Goal: Information Seeking & Learning: Find specific fact

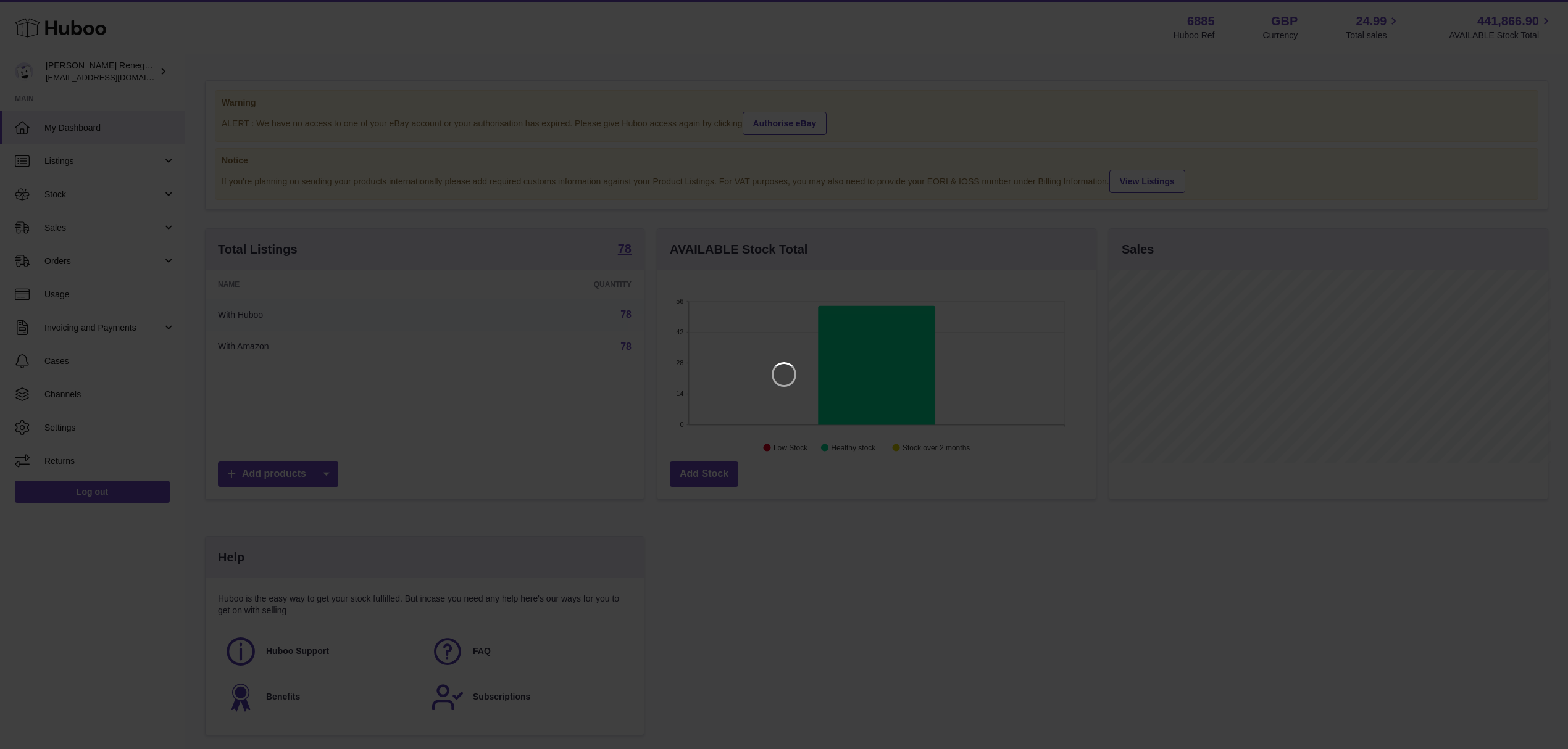
scroll to position [193, 442]
click at [1550, 11] on icon "Close" at bounding box center [1548, 11] width 15 height 15
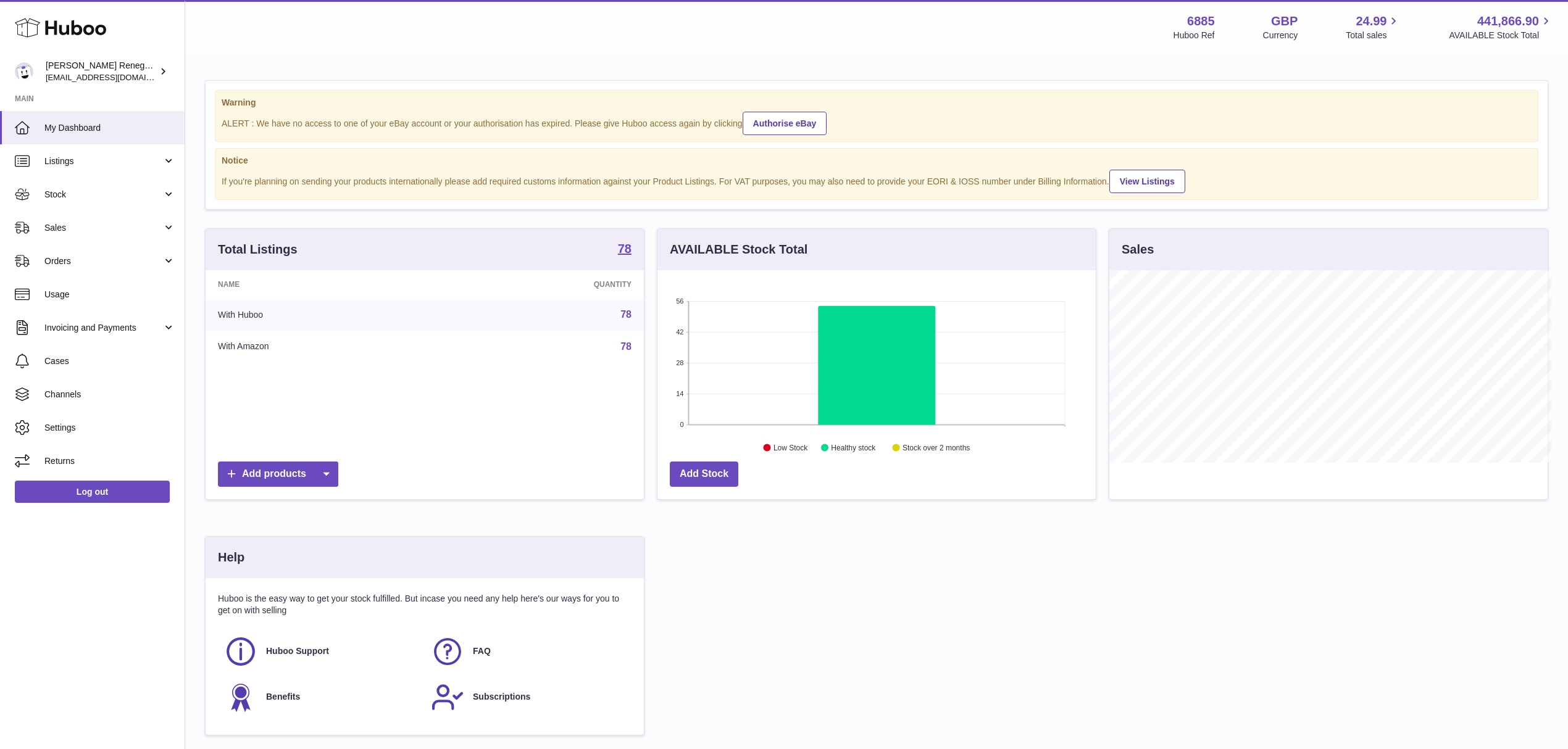
scroll to position [616997, 617002]
click at [626, 250] on strong "78" at bounding box center [625, 249] width 13 height 13
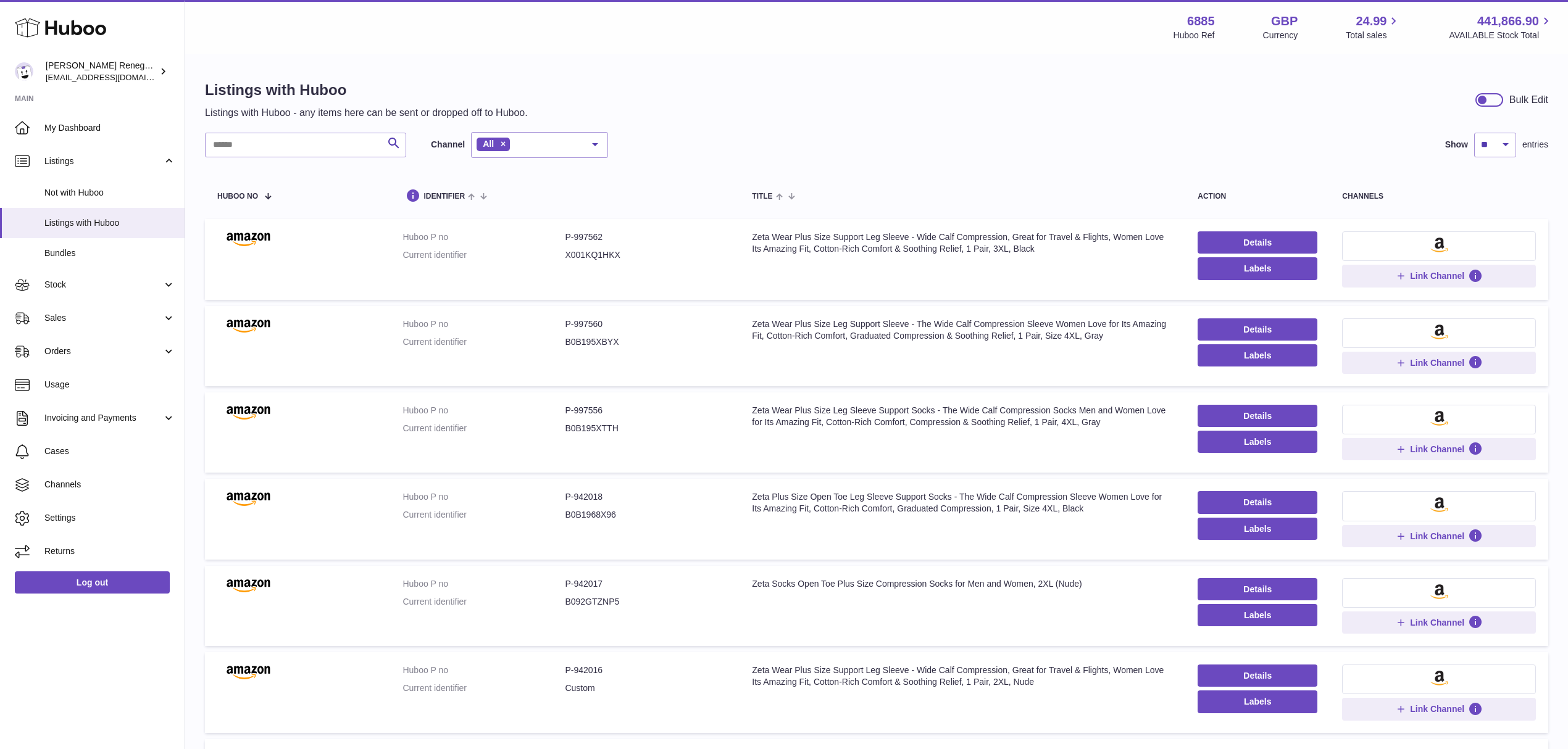
click at [1084, 583] on div "Zeta Socks Open Toe Plus Size Compression Socks for Men and Women, 2XL (Nude)" at bounding box center [962, 584] width 421 height 12
copy div "Nude"
click at [287, 147] on input "text" at bounding box center [305, 144] width 201 height 25
paste input "****"
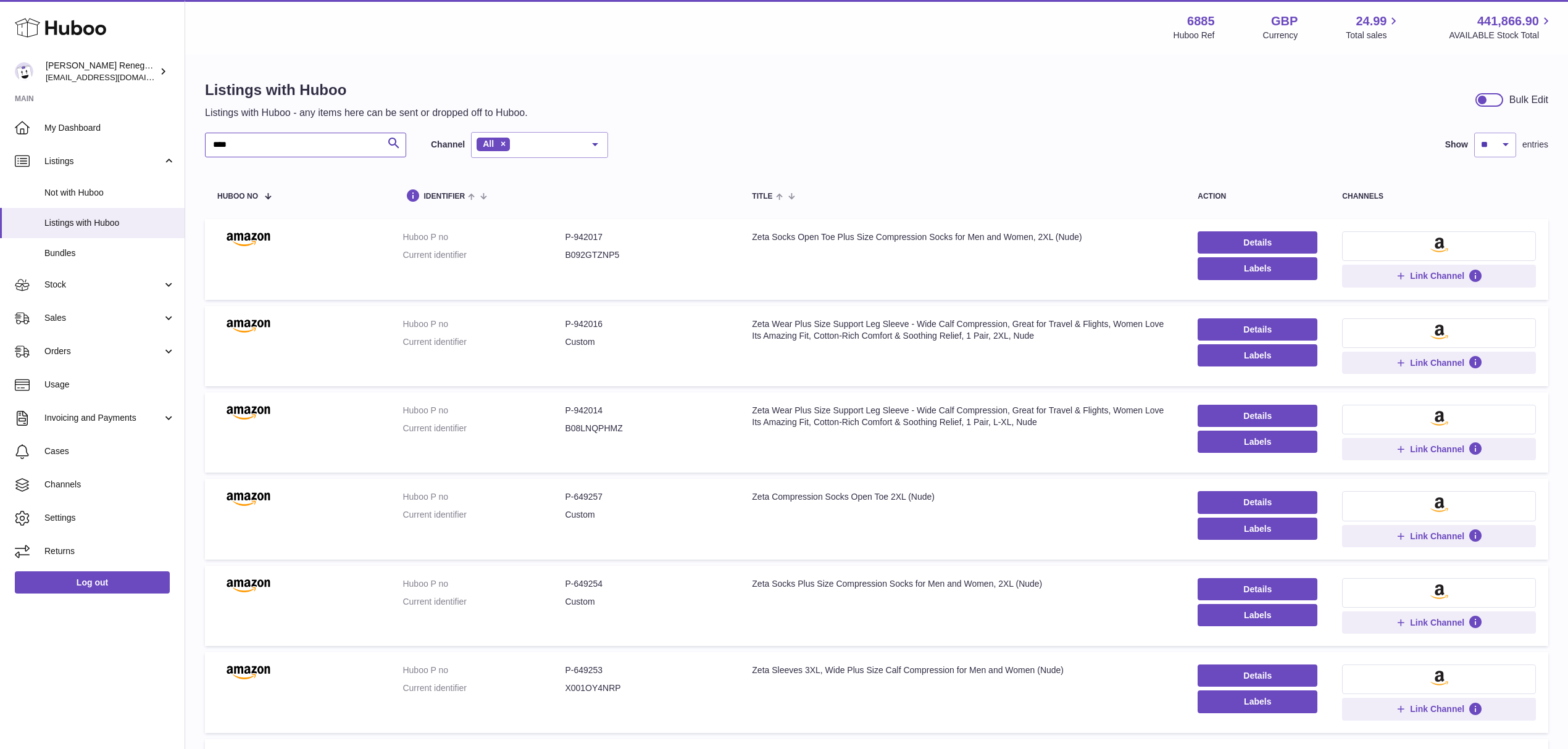
type input "****"
click at [587, 230] on td "Huboo P no P-942017 Current identifier B092GTZNP5" at bounding box center [565, 259] width 350 height 81
click at [590, 237] on dd "P-942017" at bounding box center [646, 237] width 163 height 12
copy dd "942017"
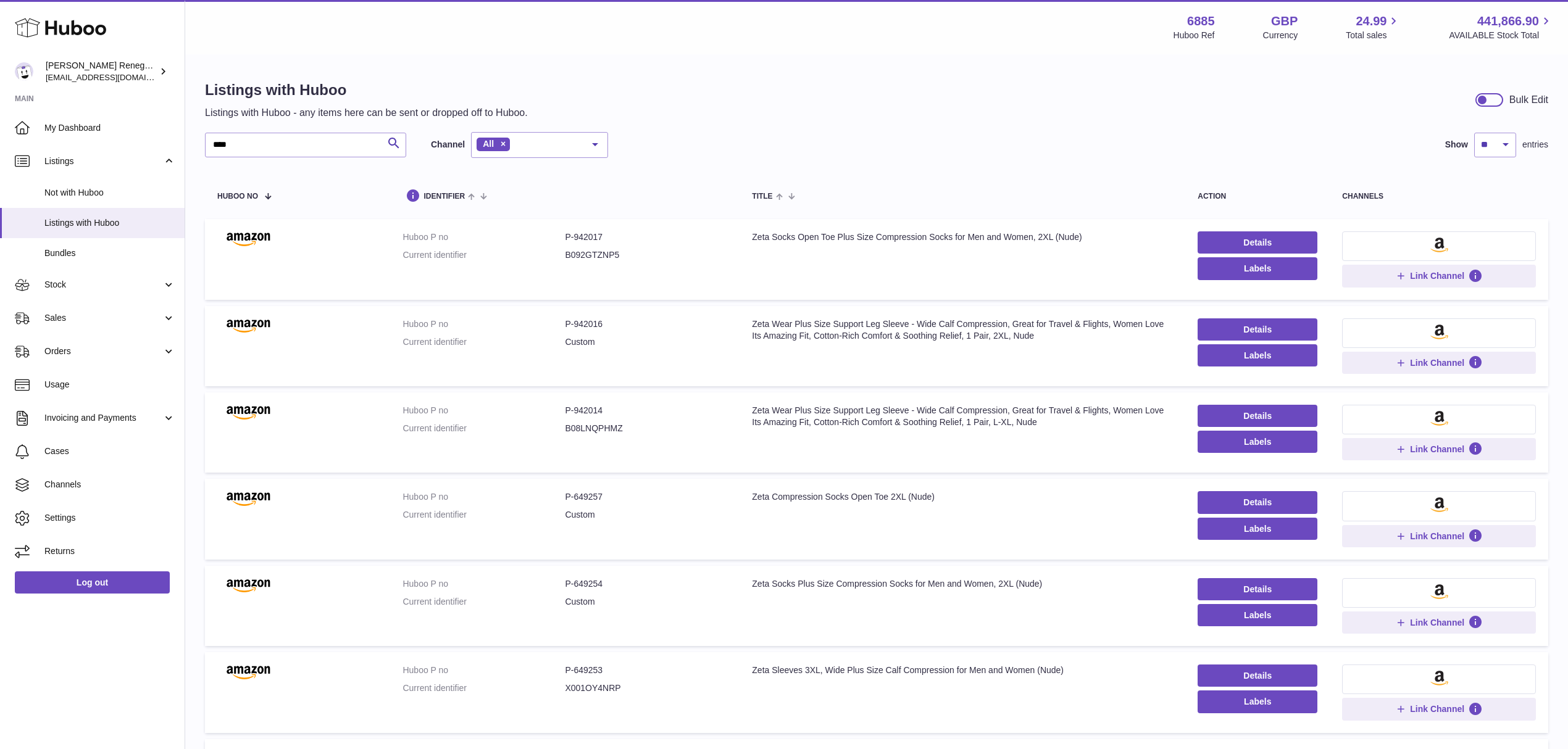
click at [588, 491] on td "Huboo P no P-649257 Current identifier Custom" at bounding box center [565, 519] width 350 height 81
copy dd "649257"
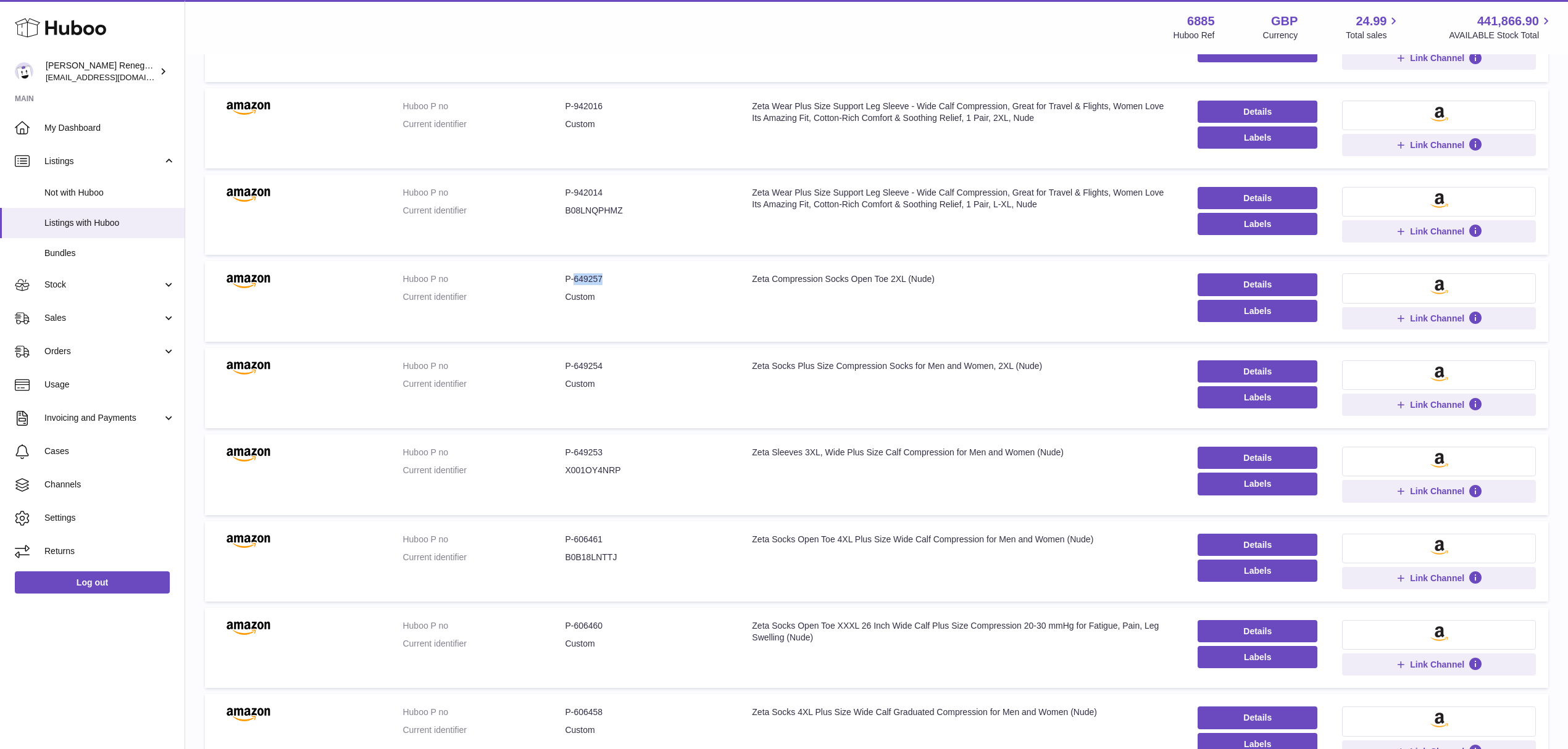
scroll to position [247, 0]
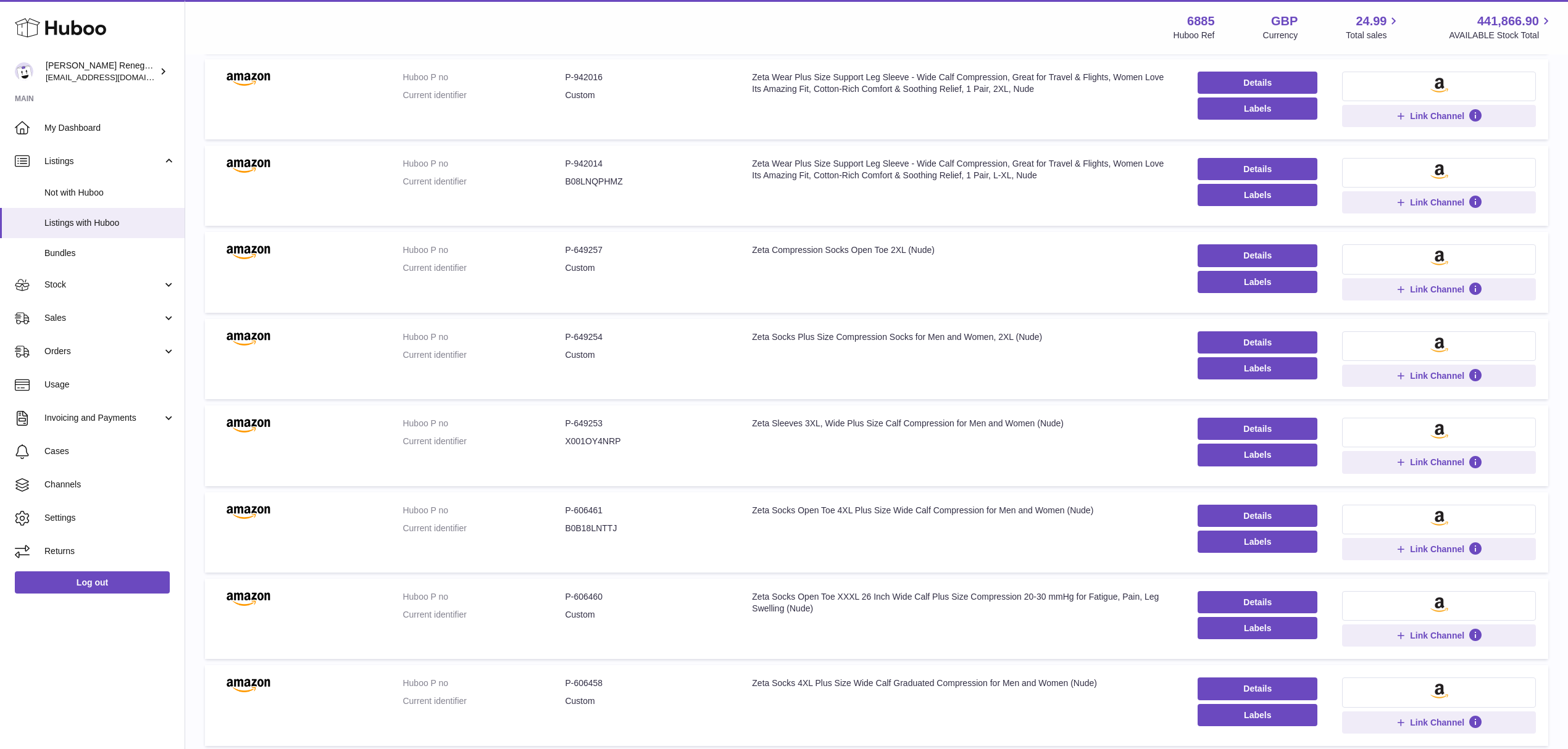
click at [591, 511] on dd "P-606461" at bounding box center [646, 511] width 163 height 12
copy dd "606461"
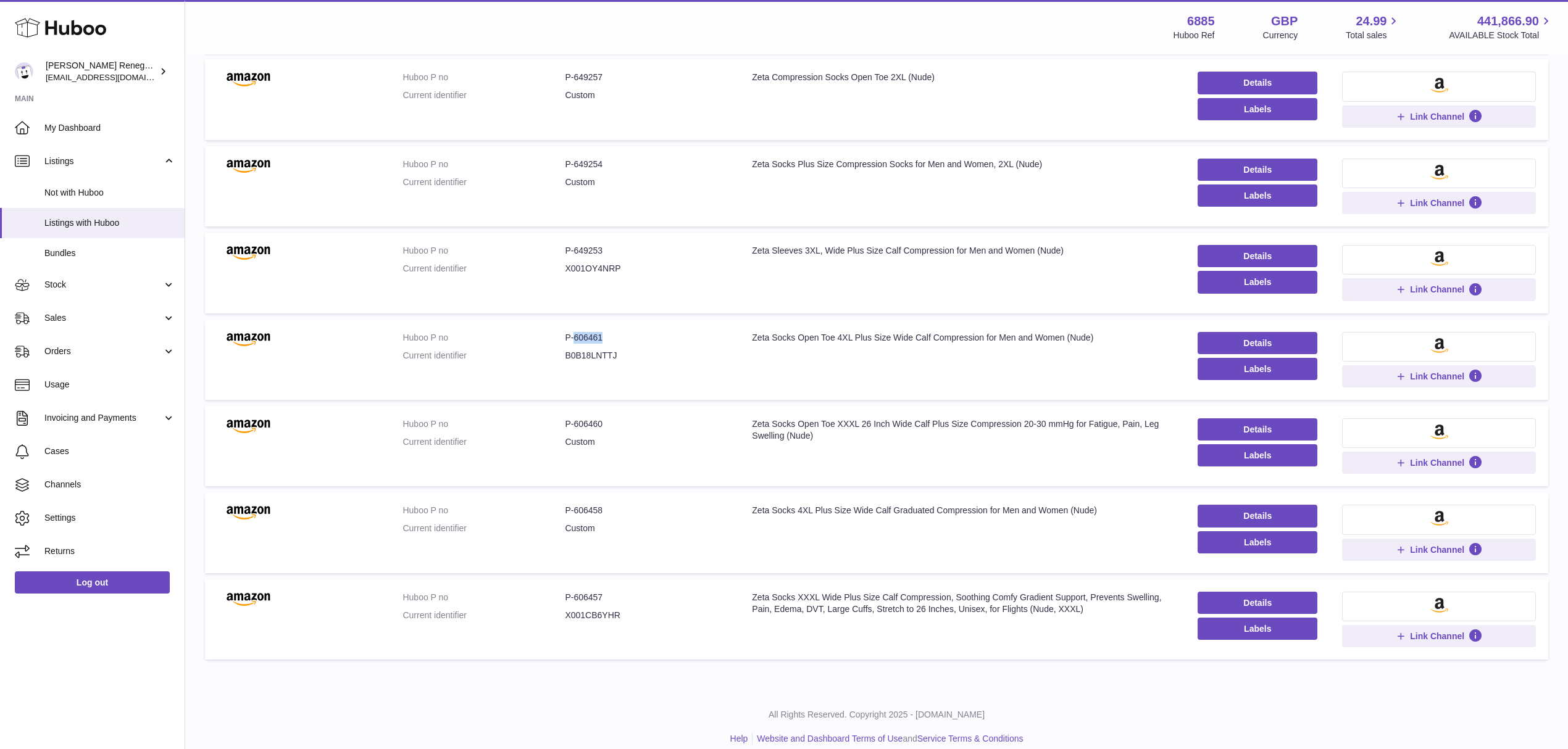
scroll to position [438, 0]
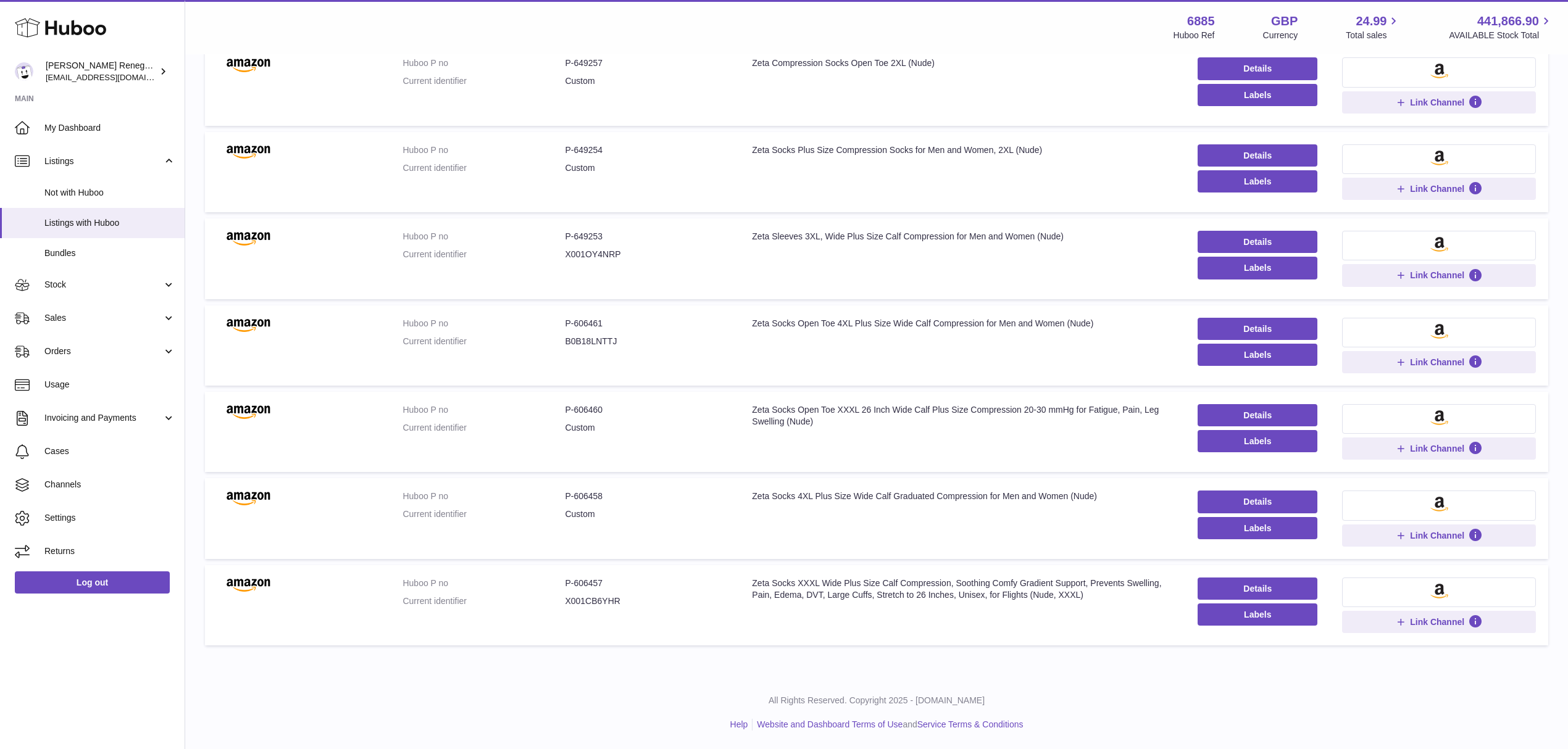
click at [580, 407] on dd "P-606460" at bounding box center [646, 410] width 163 height 12
copy dd "606460"
